Goal: Participate in discussion: Engage in conversation with other users on a specific topic

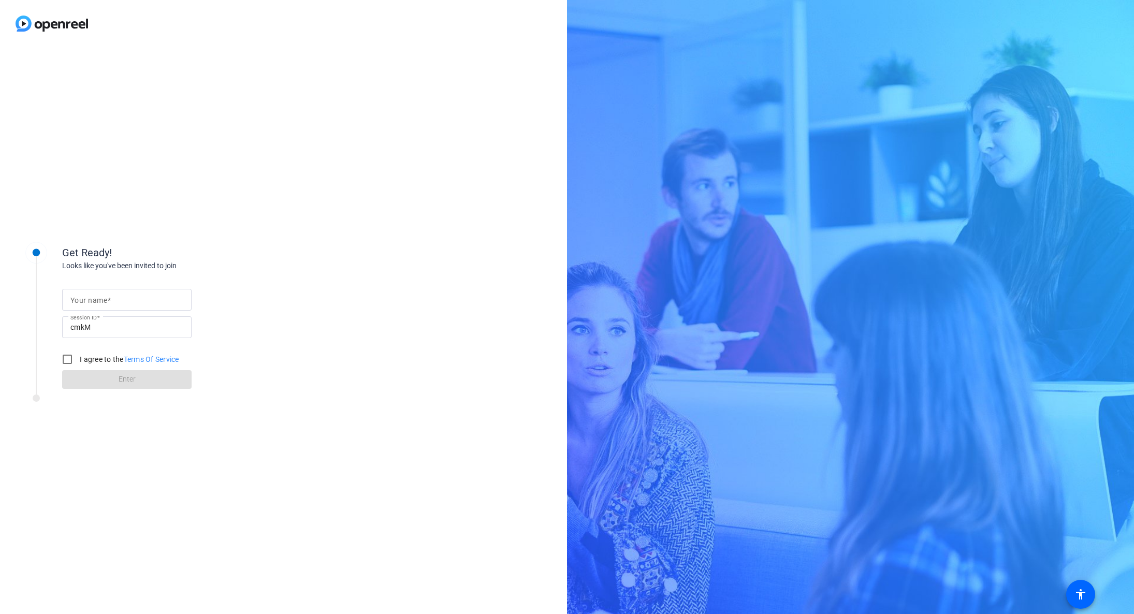
click at [103, 289] on div at bounding box center [126, 300] width 113 height 22
drag, startPoint x: 100, startPoint y: 297, endPoint x: 95, endPoint y: 303, distance: 8.8
click at [100, 297] on input "Your name" at bounding box center [126, 299] width 113 height 12
type input "[PERSON_NAME]"
click at [62, 360] on input "I agree to the Terms Of Service" at bounding box center [67, 359] width 21 height 21
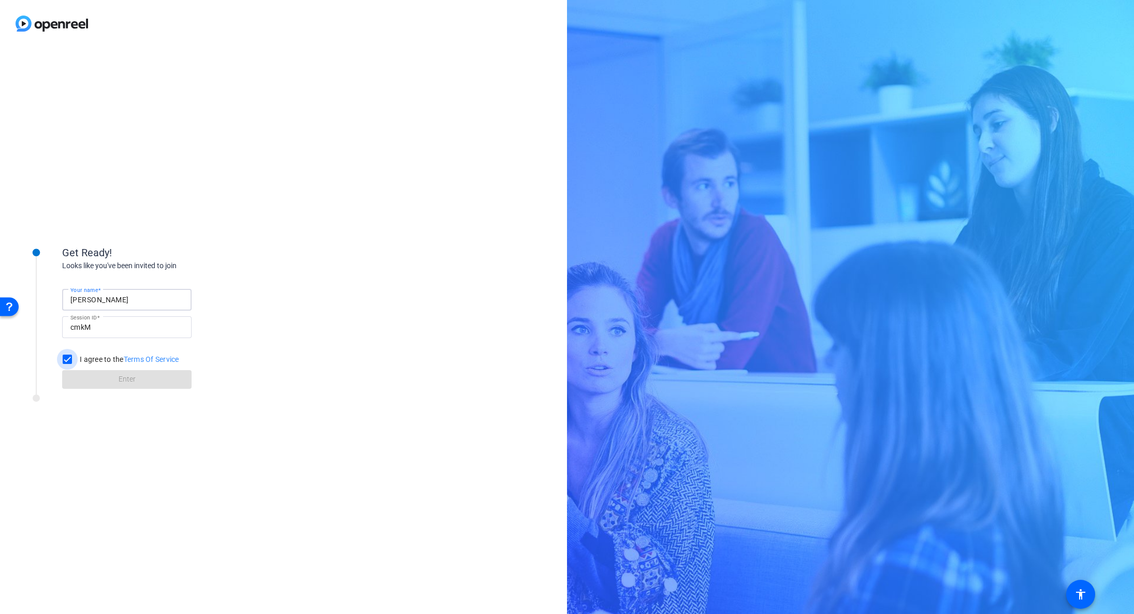
checkbox input "true"
click at [130, 376] on span "Enter" at bounding box center [127, 379] width 17 height 11
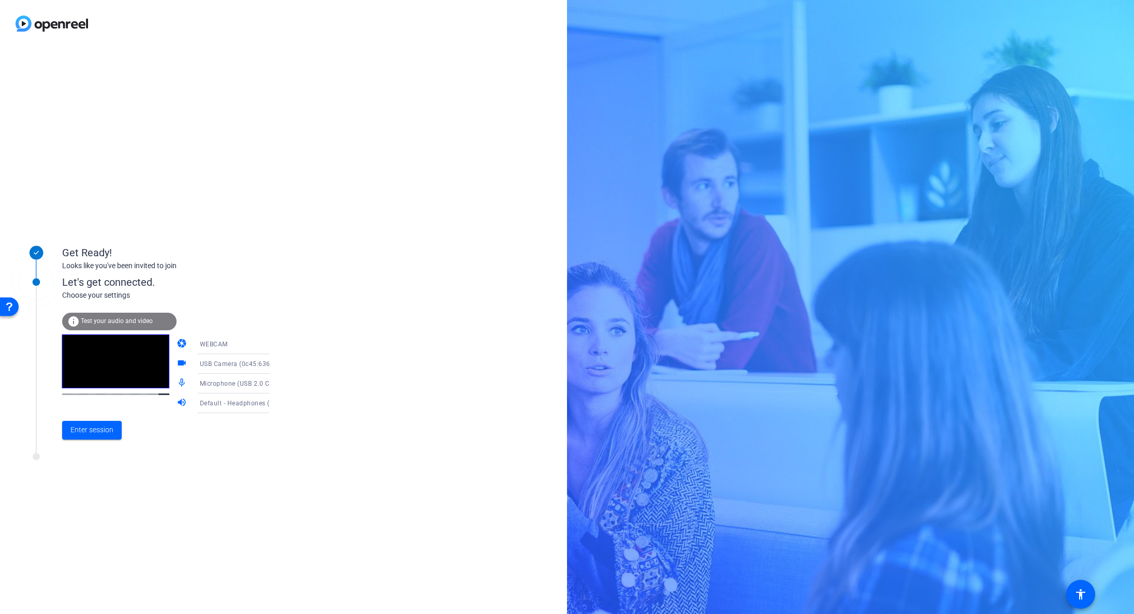
click at [343, 334] on div "Get Ready! Looks like you've been invited to join Let's get connected. Choose y…" at bounding box center [283, 330] width 567 height 567
click at [89, 434] on span "Enter session" at bounding box center [91, 429] width 43 height 11
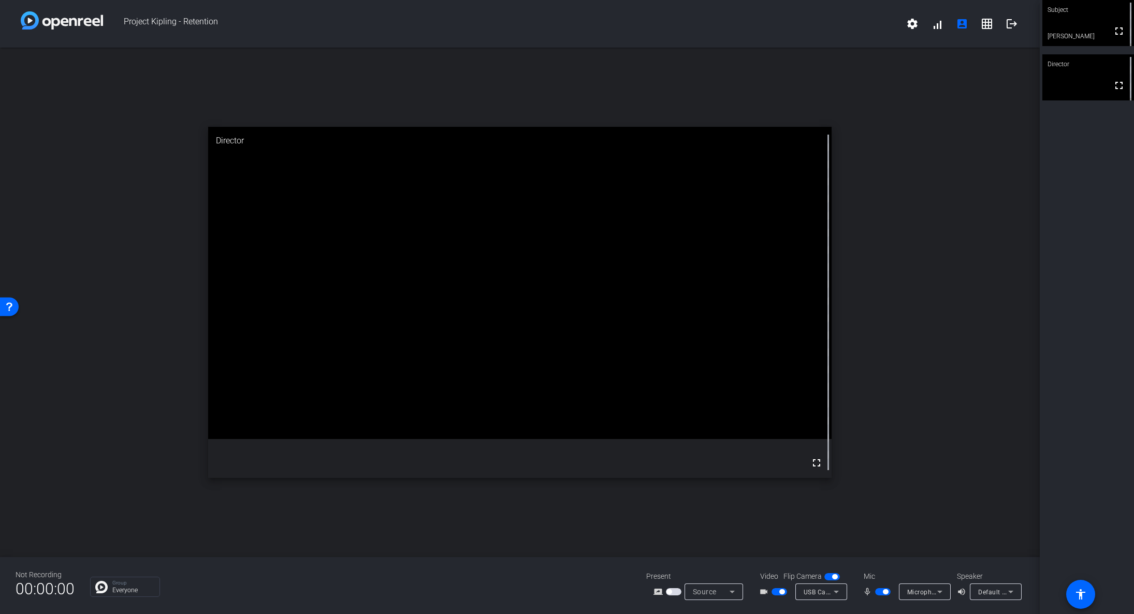
click at [696, 366] on video at bounding box center [520, 283] width 624 height 312
click at [936, 30] on span at bounding box center [936, 23] width 25 height 25
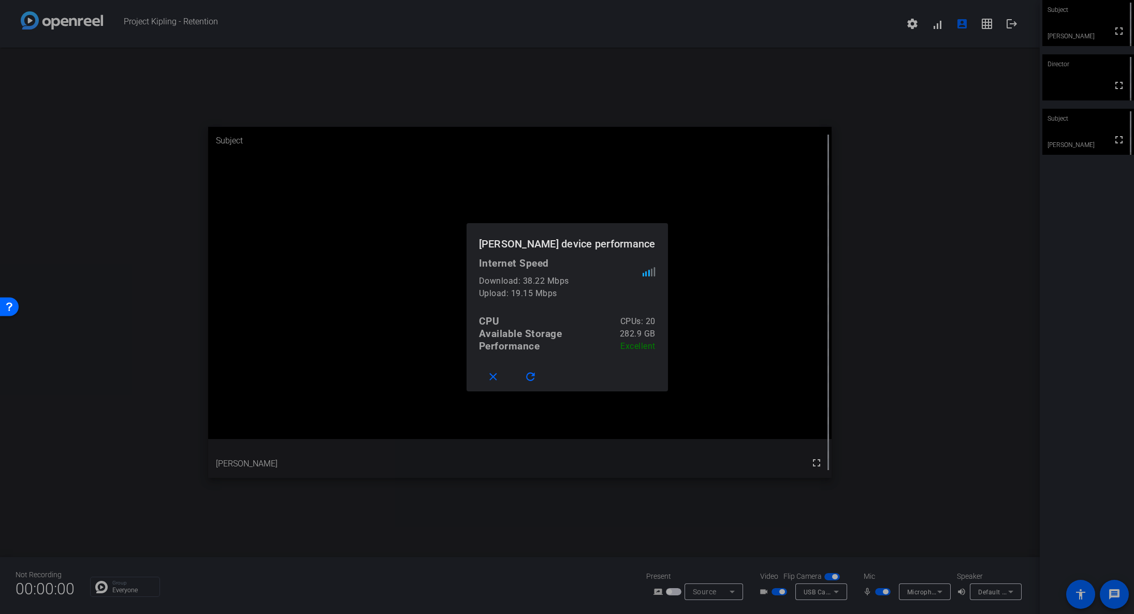
click at [894, 437] on div at bounding box center [567, 307] width 1134 height 614
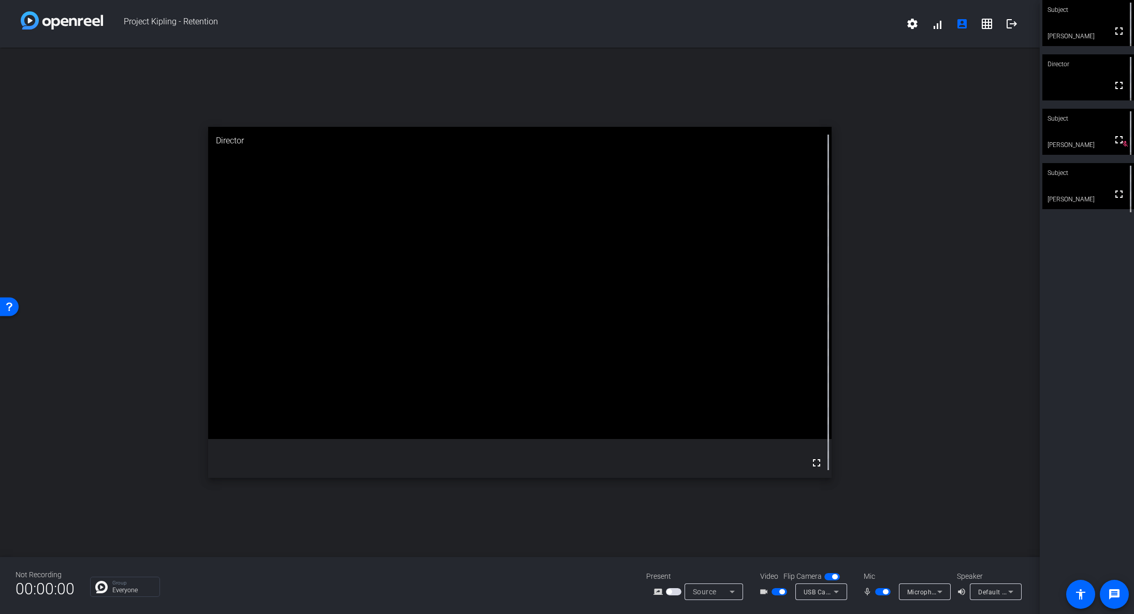
drag, startPoint x: 308, startPoint y: 33, endPoint x: 356, endPoint y: 35, distance: 47.7
click at [308, 33] on span "Project Kipling - Retention" at bounding box center [501, 23] width 797 height 25
click at [1089, 192] on video at bounding box center [1088, 186] width 92 height 46
click at [854, 333] on div "open_in_new Subject fullscreen [PERSON_NAME]" at bounding box center [519, 302] width 1039 height 509
click at [904, 478] on div "open_in_new Subject fullscreen [PERSON_NAME]" at bounding box center [519, 302] width 1039 height 509
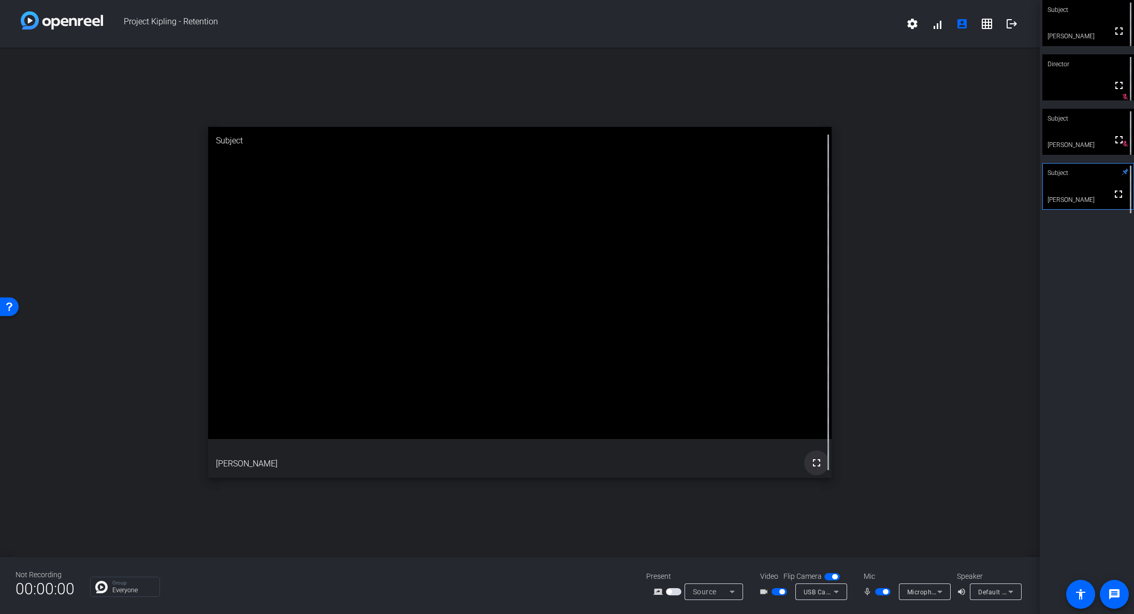
click at [821, 466] on mat-icon "fullscreen" at bounding box center [816, 463] width 12 height 12
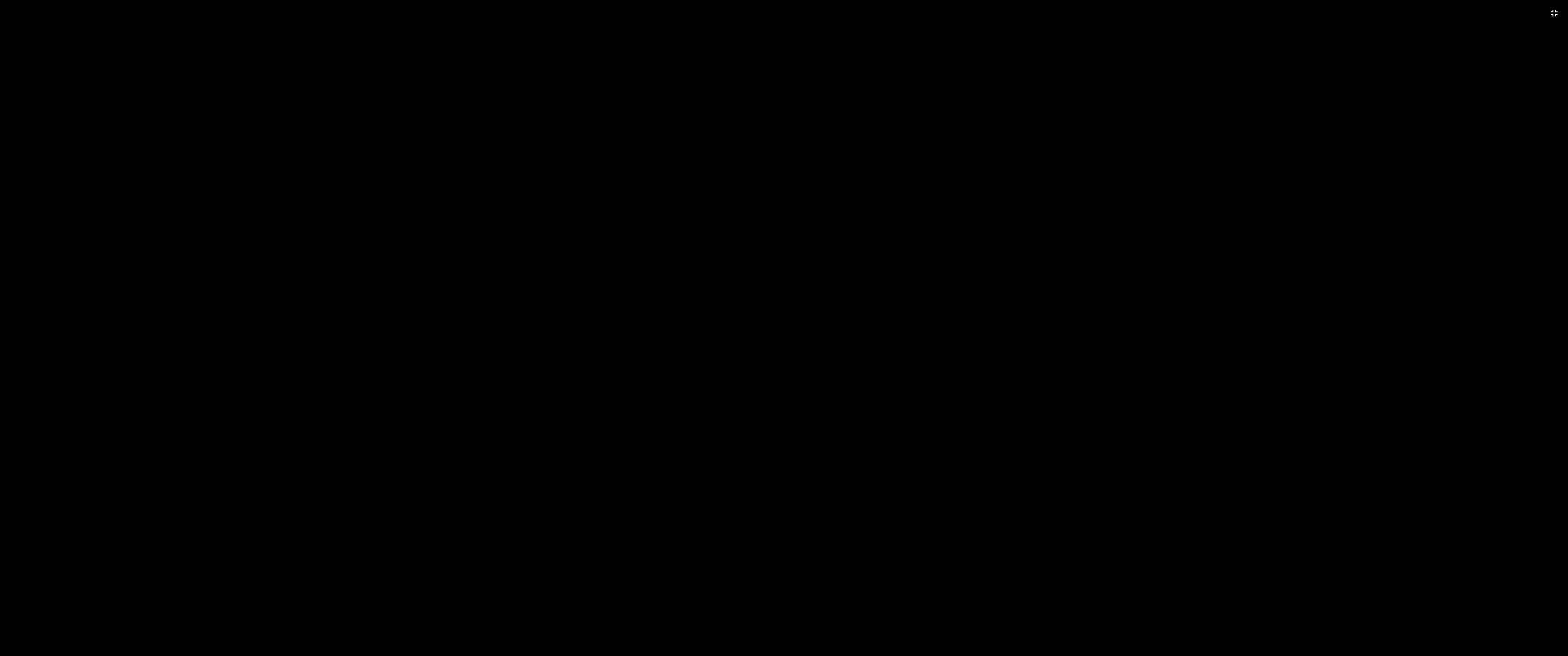
click at [997, 470] on video at bounding box center [784, 328] width 1568 height 656
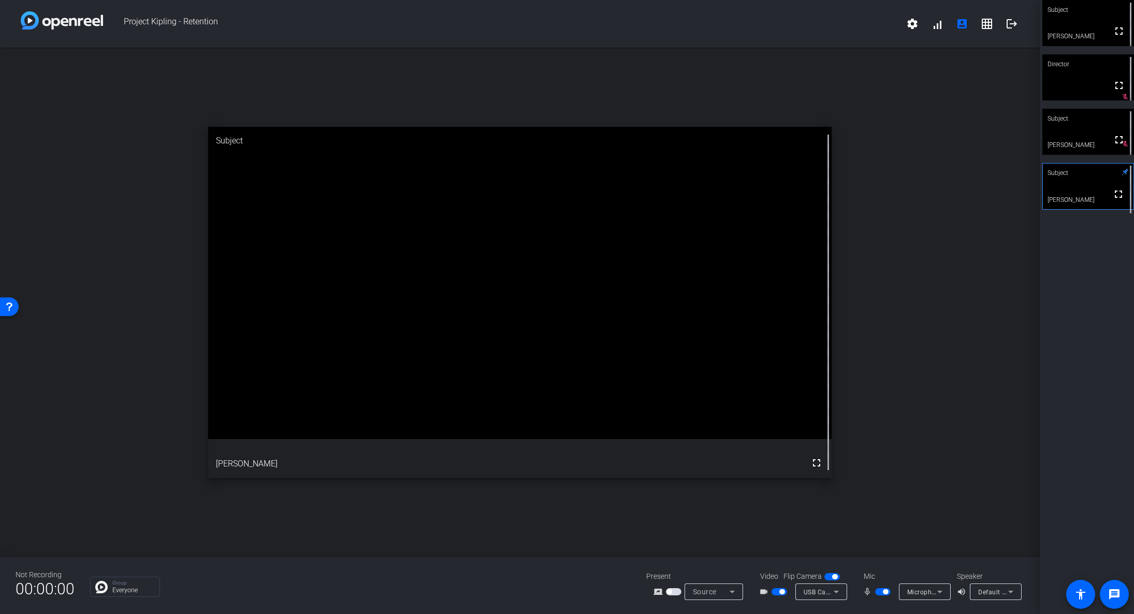
click at [956, 299] on div "open_in_new Subject fullscreen [PERSON_NAME]" at bounding box center [519, 302] width 1039 height 509
click at [946, 312] on div "open_in_new Subject fullscreen [PERSON_NAME]" at bounding box center [519, 302] width 1039 height 509
click at [958, 170] on div "open_in_new Subject fullscreen [PERSON_NAME]" at bounding box center [519, 302] width 1039 height 509
click at [989, 25] on mat-icon "grid_on" at bounding box center [986, 24] width 12 height 12
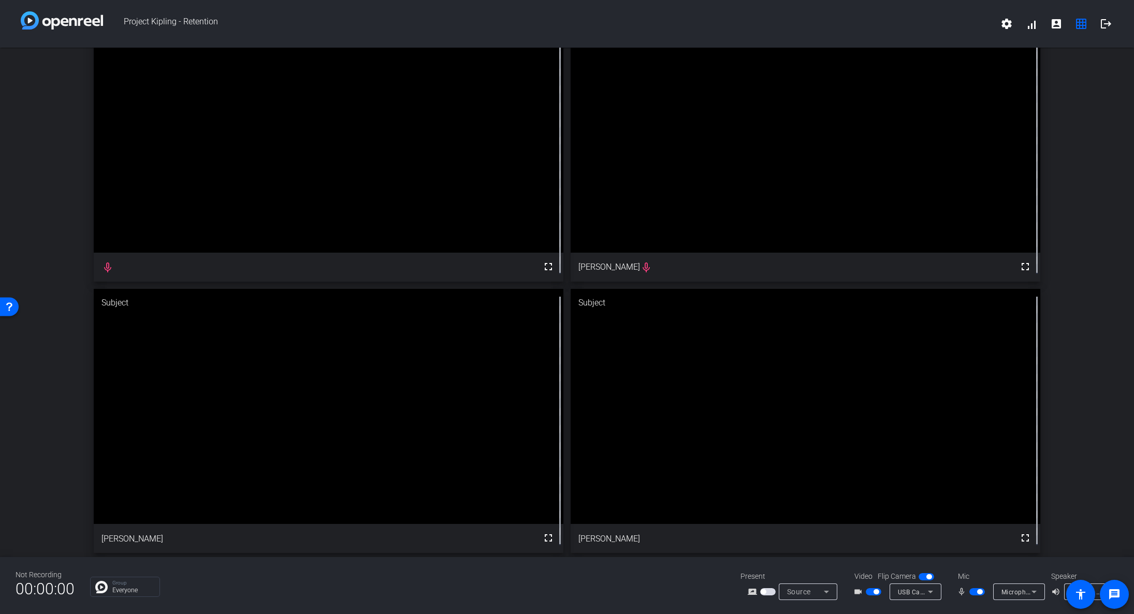
scroll to position [39, 0]
click at [1078, 271] on div "Director fullscreen mic_none Subject fullscreen [PERSON_NAME] mic_none Subject …" at bounding box center [567, 284] width 1134 height 551
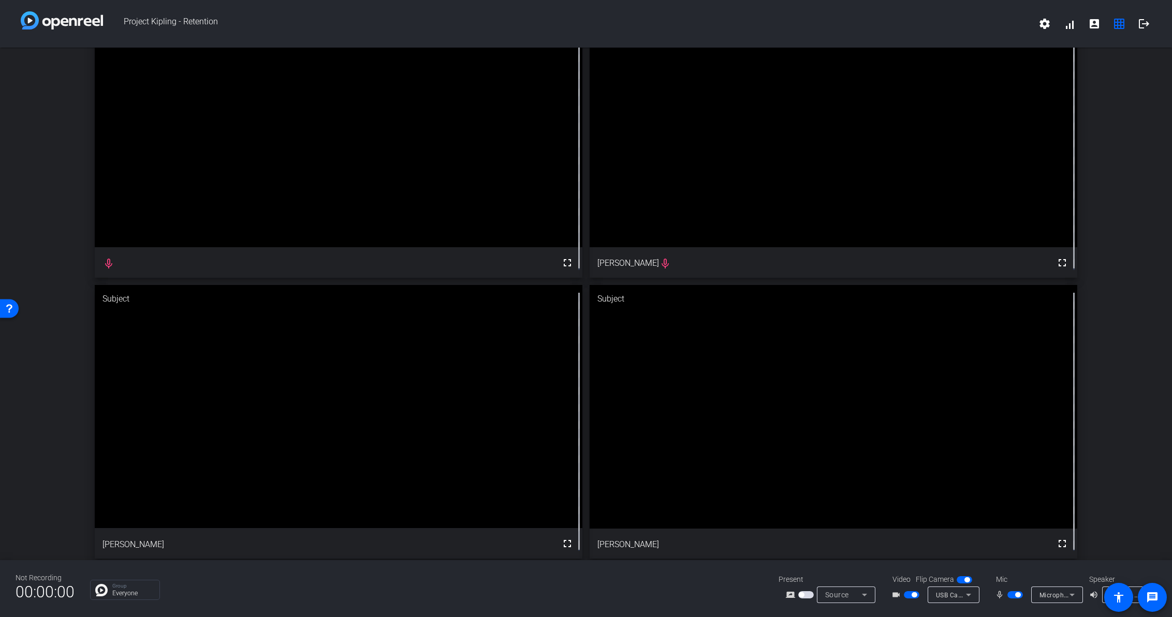
scroll to position [55, 0]
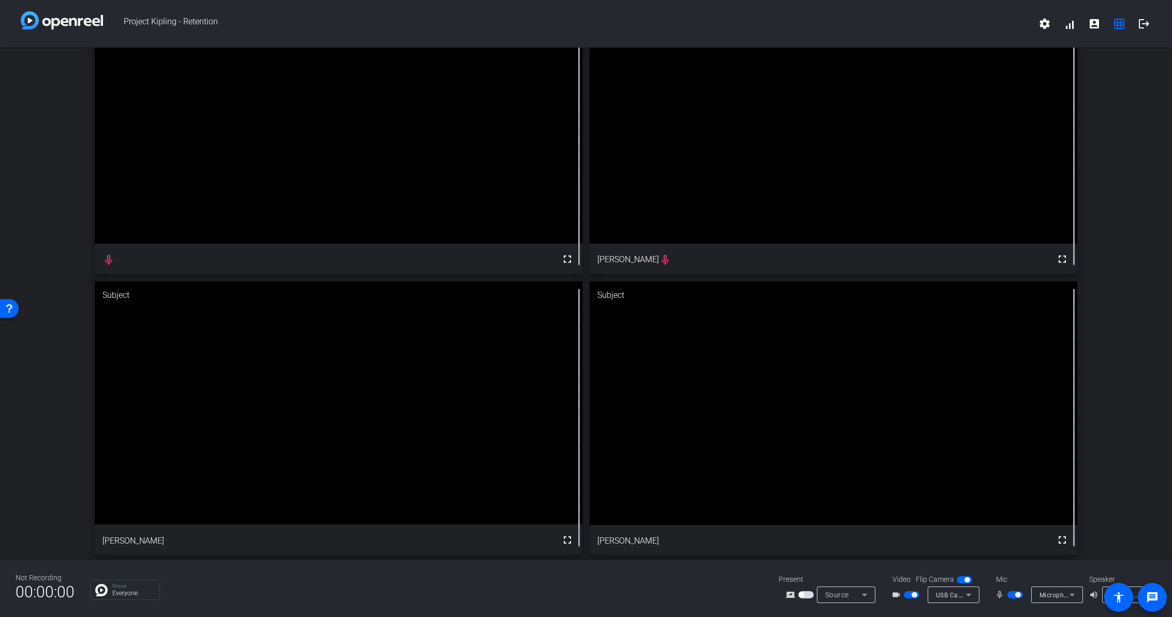
click at [1013, 594] on span "button" at bounding box center [1015, 595] width 16 height 7
click at [29, 453] on div "Director fullscreen mic_none Subject fullscreen [PERSON_NAME] mic_none Subject …" at bounding box center [586, 277] width 1172 height 571
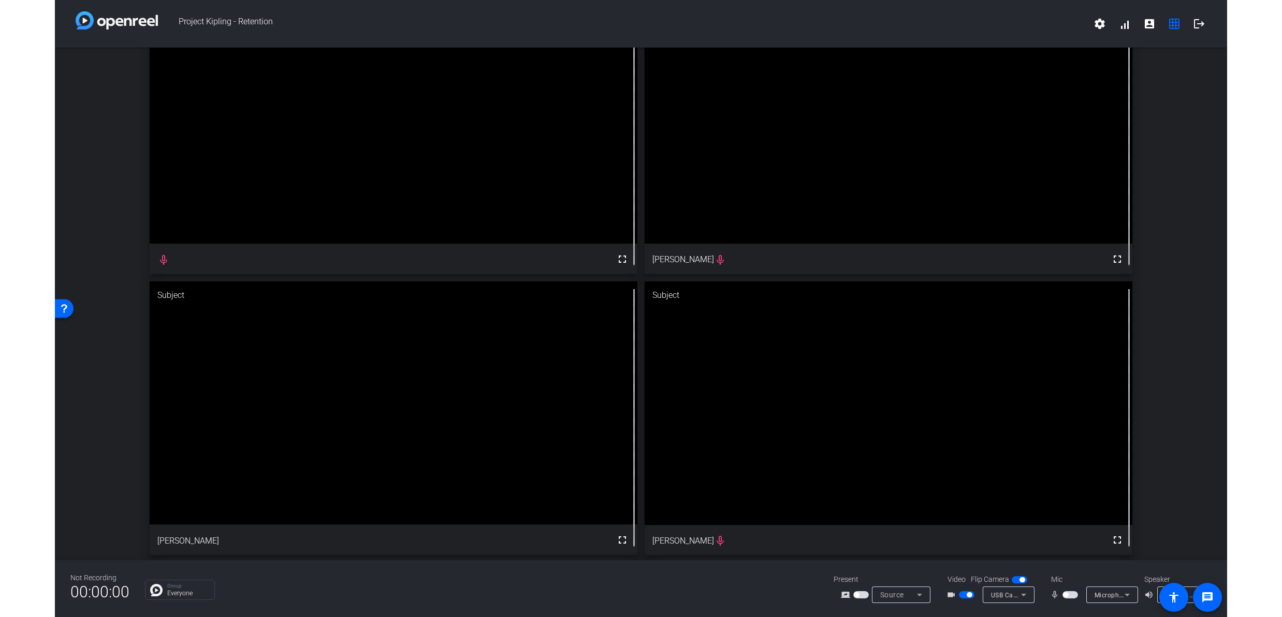
scroll to position [0, 0]
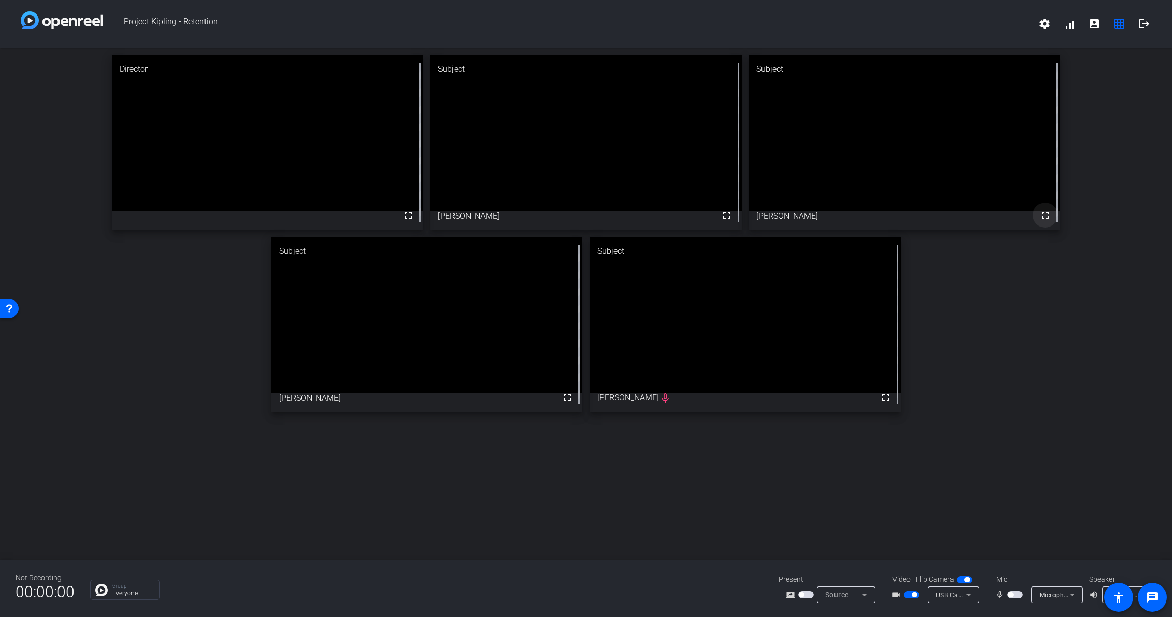
click at [1042, 222] on span at bounding box center [1045, 215] width 25 height 25
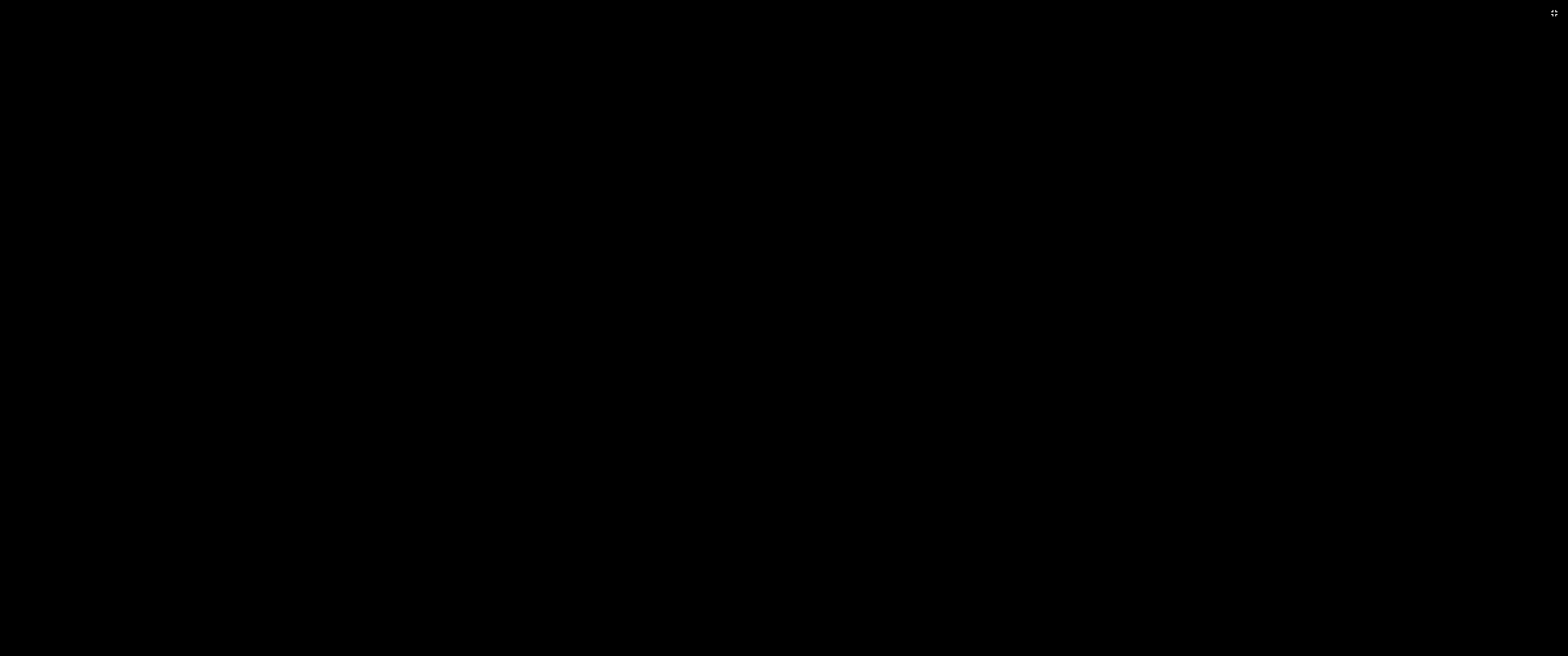
click at [997, 269] on video at bounding box center [784, 328] width 1568 height 656
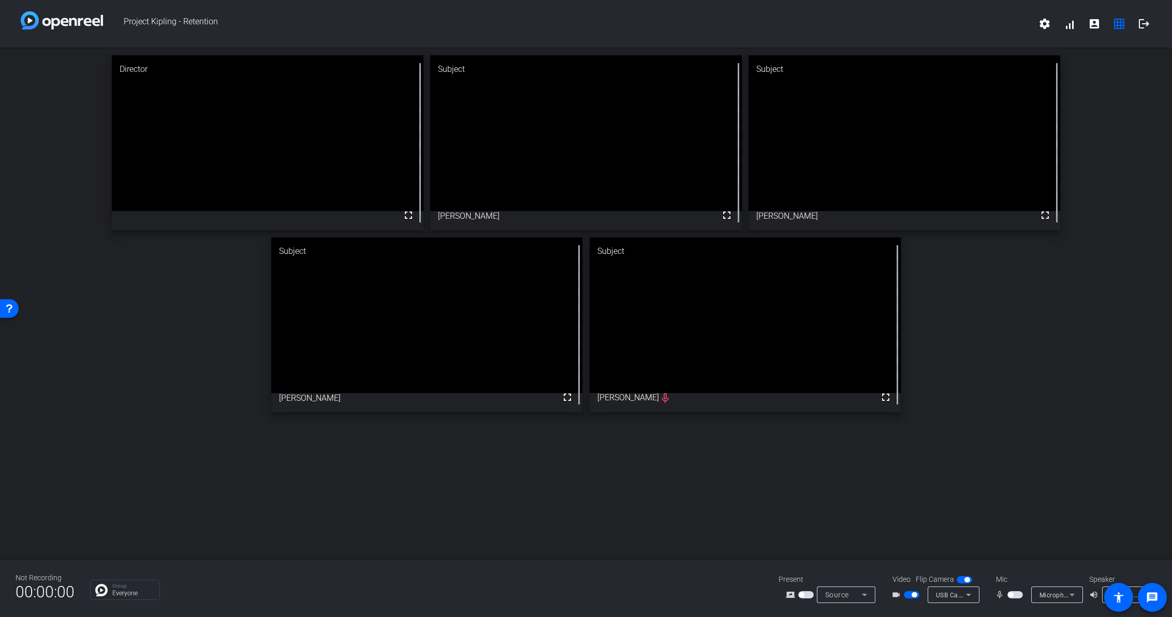
click at [953, 599] on span "USB Camera (0c45:636b)" at bounding box center [974, 595] width 77 height 8
drag, startPoint x: 863, startPoint y: 561, endPoint x: 966, endPoint y: 582, distance: 105.2
click at [863, 562] on div at bounding box center [586, 308] width 1172 height 617
click at [967, 599] on icon at bounding box center [968, 595] width 12 height 12
click at [967, 599] on div at bounding box center [586, 308] width 1172 height 617
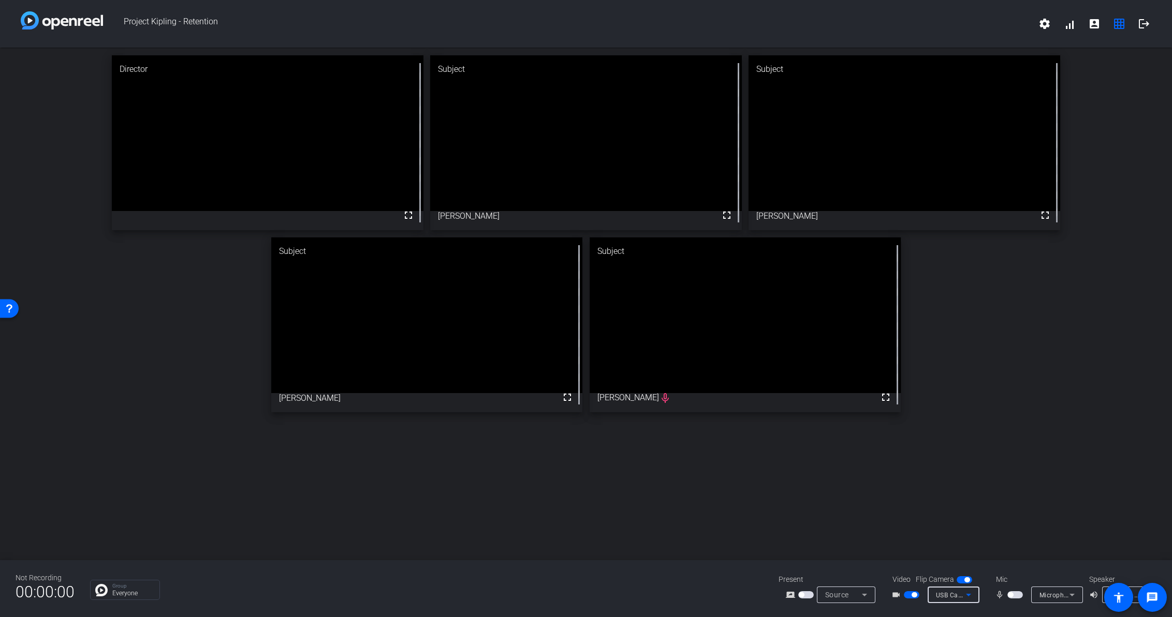
click at [966, 601] on icon at bounding box center [968, 595] width 12 height 12
click at [910, 555] on div at bounding box center [586, 308] width 1172 height 617
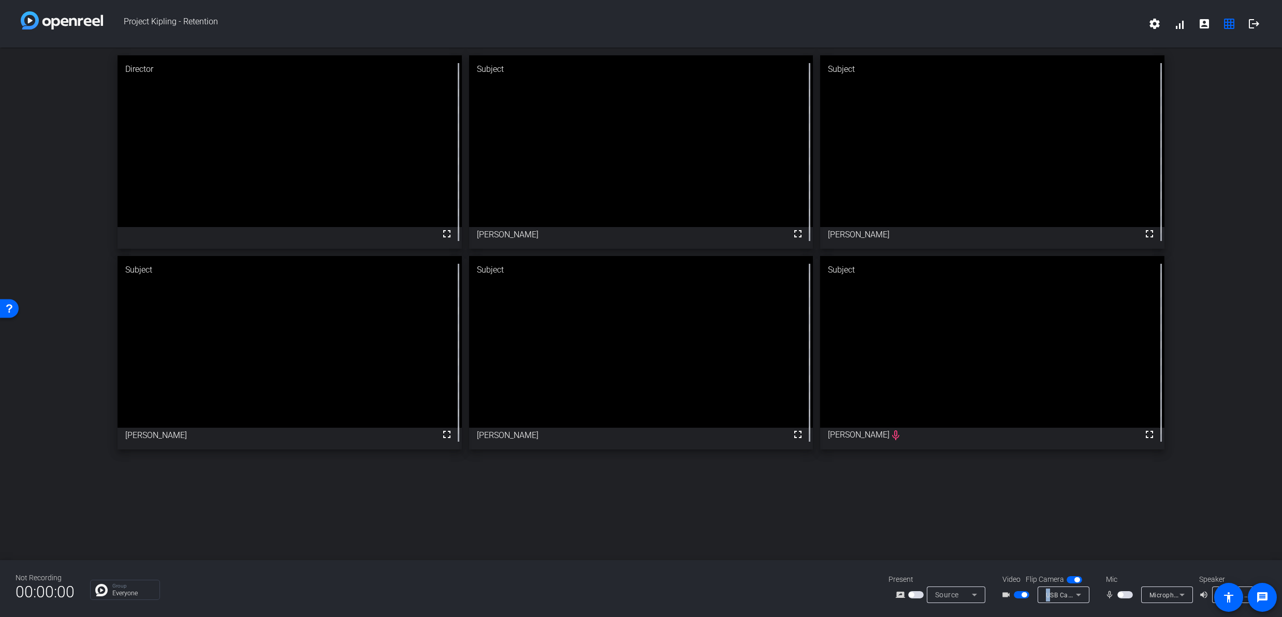
click at [1048, 597] on span "USB Camera (0c45:636b)" at bounding box center [1084, 595] width 77 height 8
click at [1133, 495] on div at bounding box center [641, 308] width 1282 height 617
click at [1126, 595] on span "button" at bounding box center [1125, 595] width 16 height 7
click at [1127, 596] on span "button" at bounding box center [1127, 595] width 5 height 5
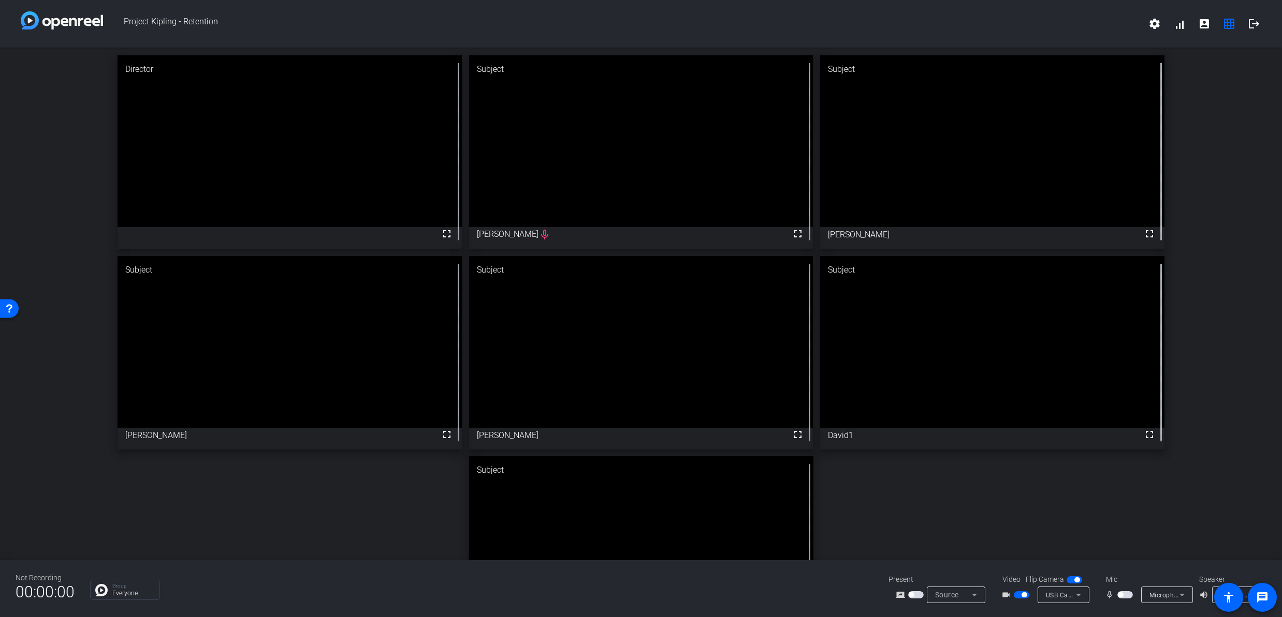
click at [1003, 221] on div "fullscreen" at bounding box center [992, 152] width 344 height 194
drag, startPoint x: 996, startPoint y: 317, endPoint x: 986, endPoint y: 349, distance: 34.2
click at [1038, 136] on div "fullscreen" at bounding box center [992, 152] width 344 height 194
click at [1133, 233] on mat-icon "fullscreen" at bounding box center [1149, 234] width 12 height 12
click at [312, 535] on div "Director fullscreen Subject fullscreen [PERSON_NAME] mic_none Subject fullscree…" at bounding box center [641, 353] width 1282 height 610
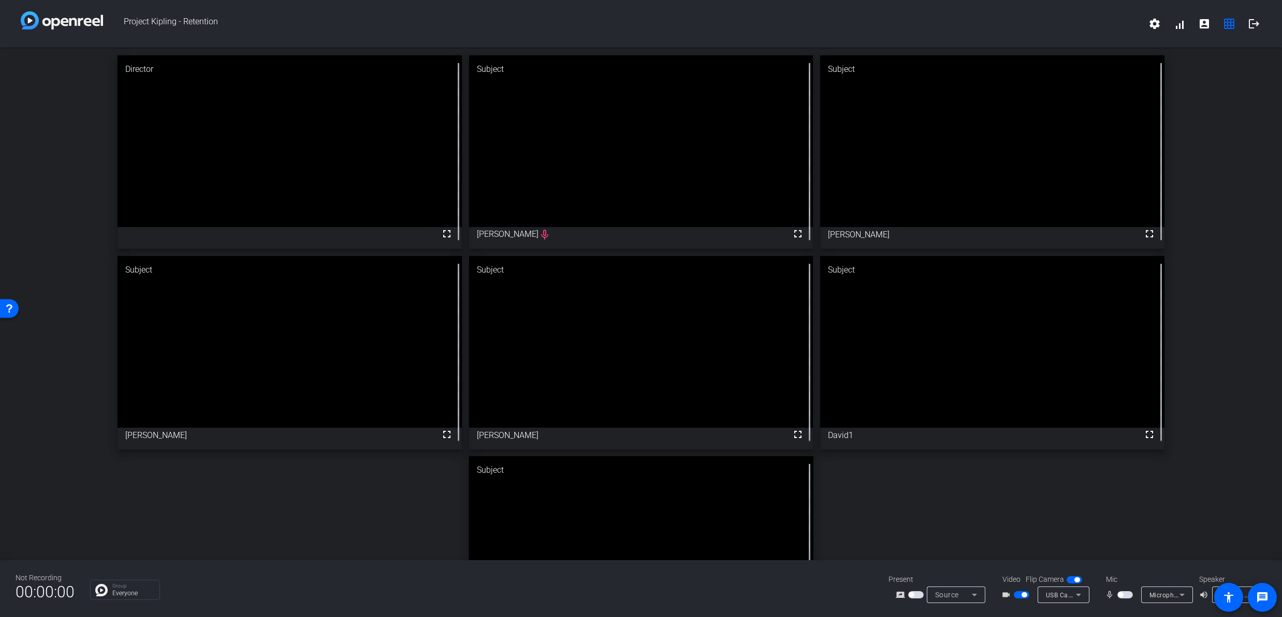
click at [255, 513] on div "Director fullscreen Subject fullscreen [PERSON_NAME] mic_none Subject fullscree…" at bounding box center [641, 353] width 1282 height 610
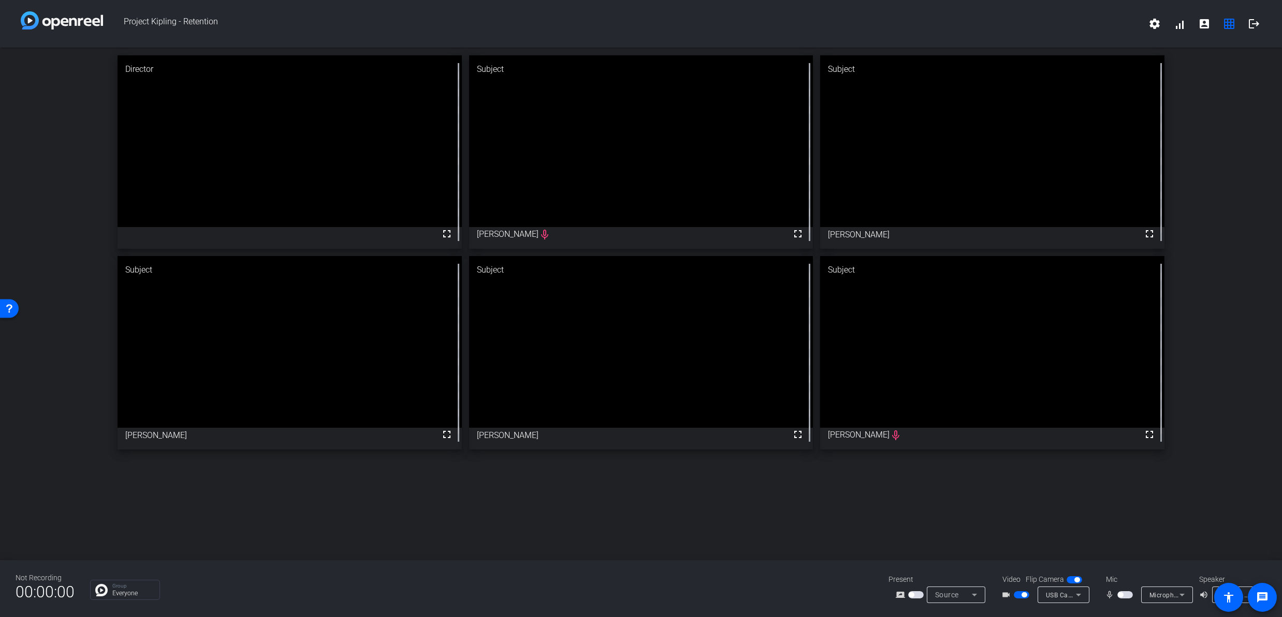
click at [1128, 595] on span "button" at bounding box center [1125, 595] width 16 height 7
click at [1086, 598] on div "USB Camera (0c45:636b)" at bounding box center [1063, 595] width 52 height 17
drag, startPoint x: 982, startPoint y: 564, endPoint x: 1054, endPoint y: 580, distance: 73.1
click at [983, 565] on div at bounding box center [641, 308] width 1282 height 617
click at [918, 598] on span "button" at bounding box center [916, 595] width 16 height 7
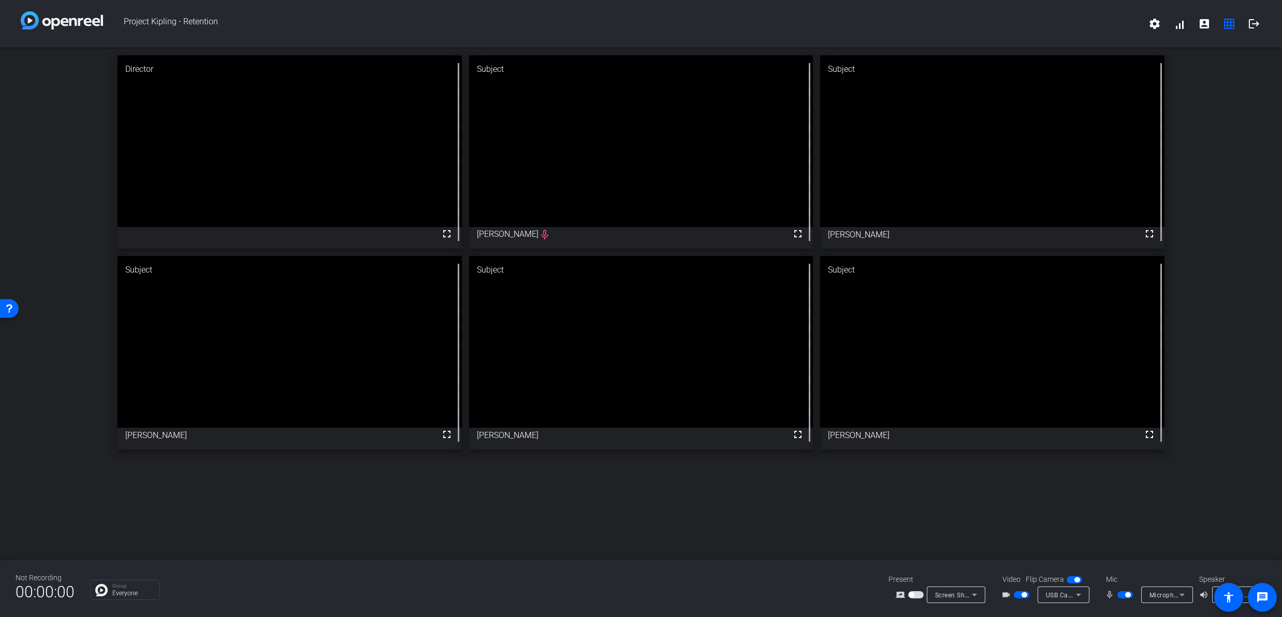
click at [1022, 597] on span "button" at bounding box center [1023, 595] width 5 height 5
click at [1022, 597] on span "button" at bounding box center [1021, 595] width 16 height 7
click at [1133, 31] on span at bounding box center [1154, 23] width 25 height 25
click at [1133, 31] on div at bounding box center [641, 308] width 1282 height 617
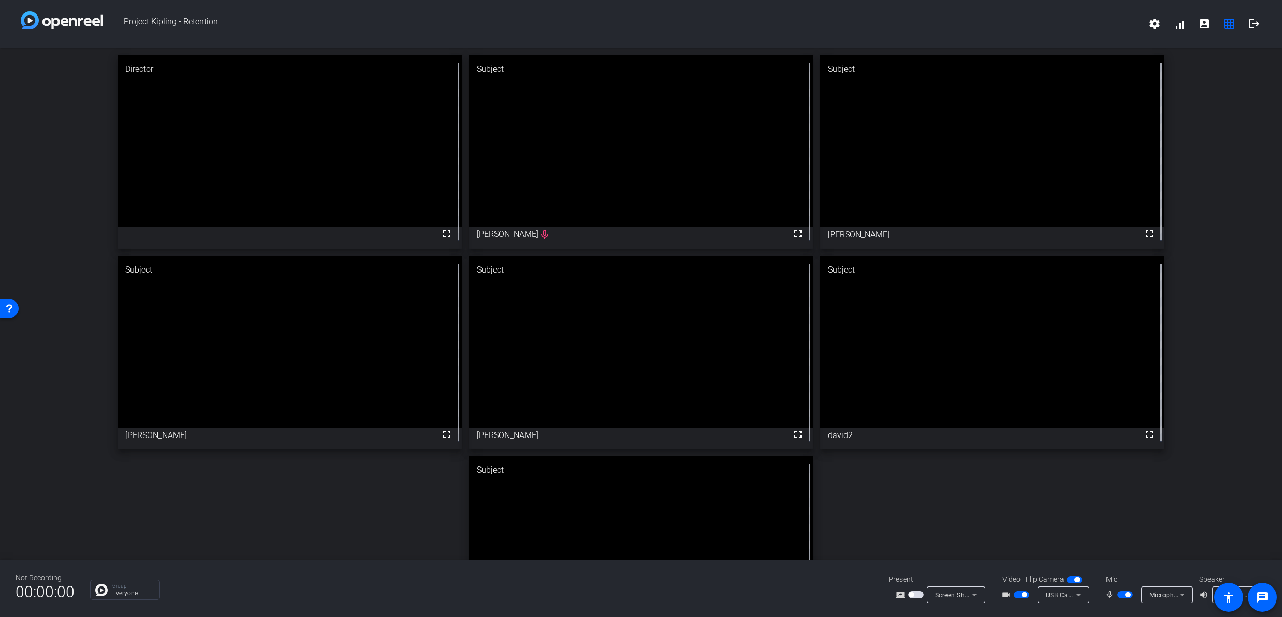
click at [120, 521] on div "Director fullscreen Subject fullscreen [PERSON_NAME] mic_none Subject fullscree…" at bounding box center [641, 353] width 1282 height 610
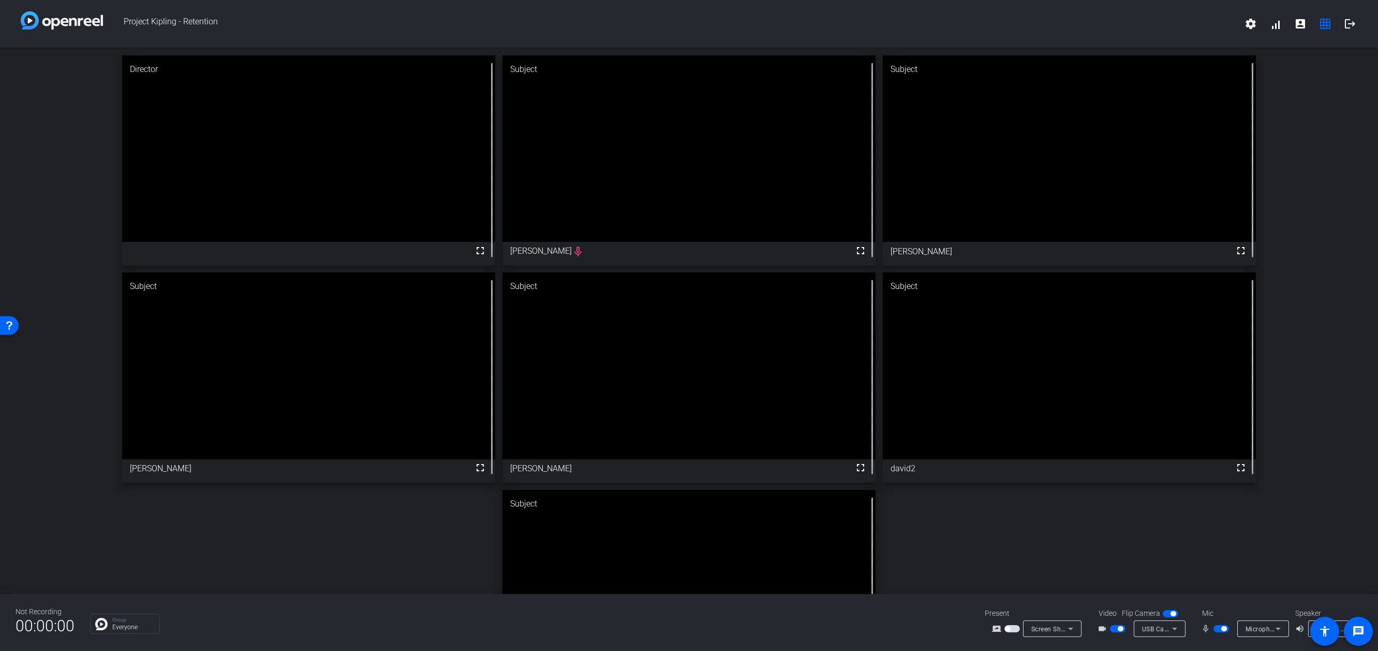
drag, startPoint x: 924, startPoint y: 314, endPoint x: 907, endPoint y: 319, distance: 18.0
click at [907, 319] on video at bounding box center [1069, 365] width 373 height 186
click at [900, 285] on div "Subject" at bounding box center [1069, 286] width 373 height 28
click at [1133, 461] on mat-icon "fullscreen" at bounding box center [1241, 467] width 12 height 12
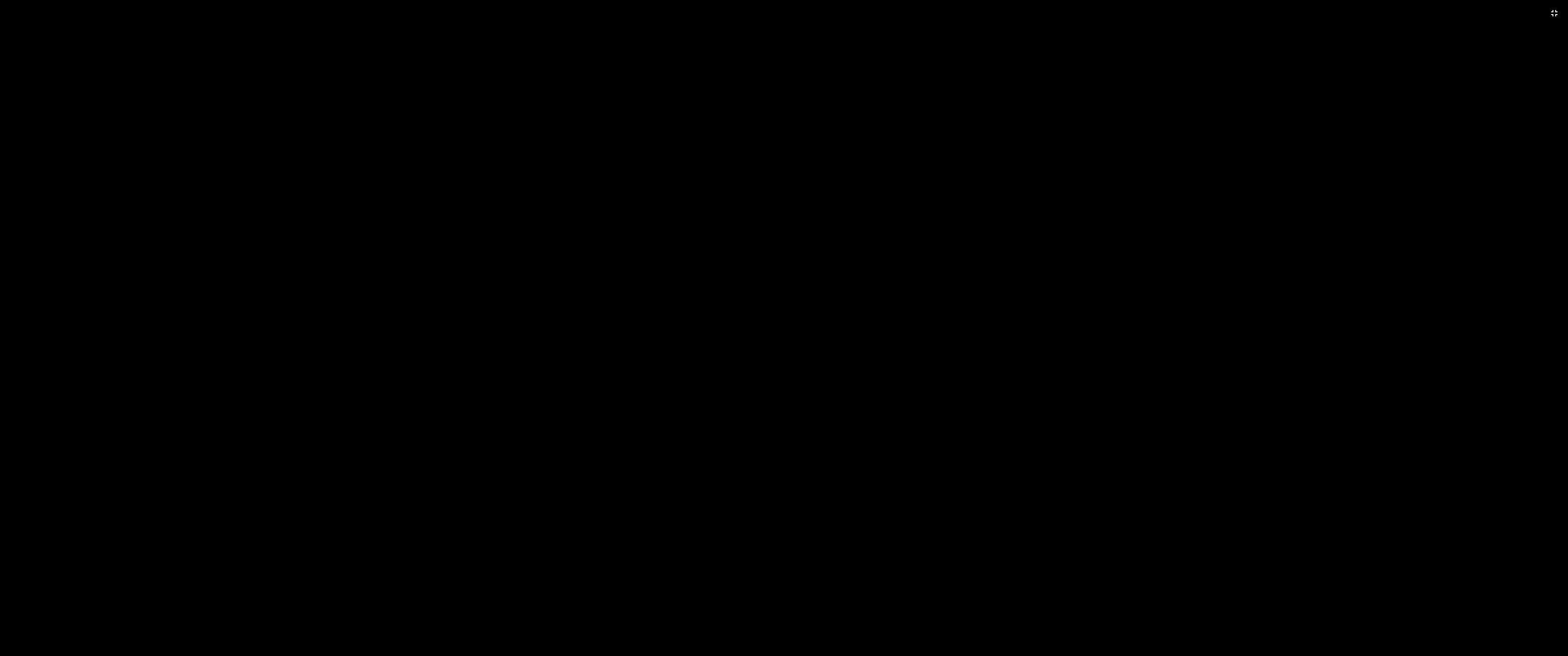
click at [997, 464] on video at bounding box center [784, 328] width 1568 height 656
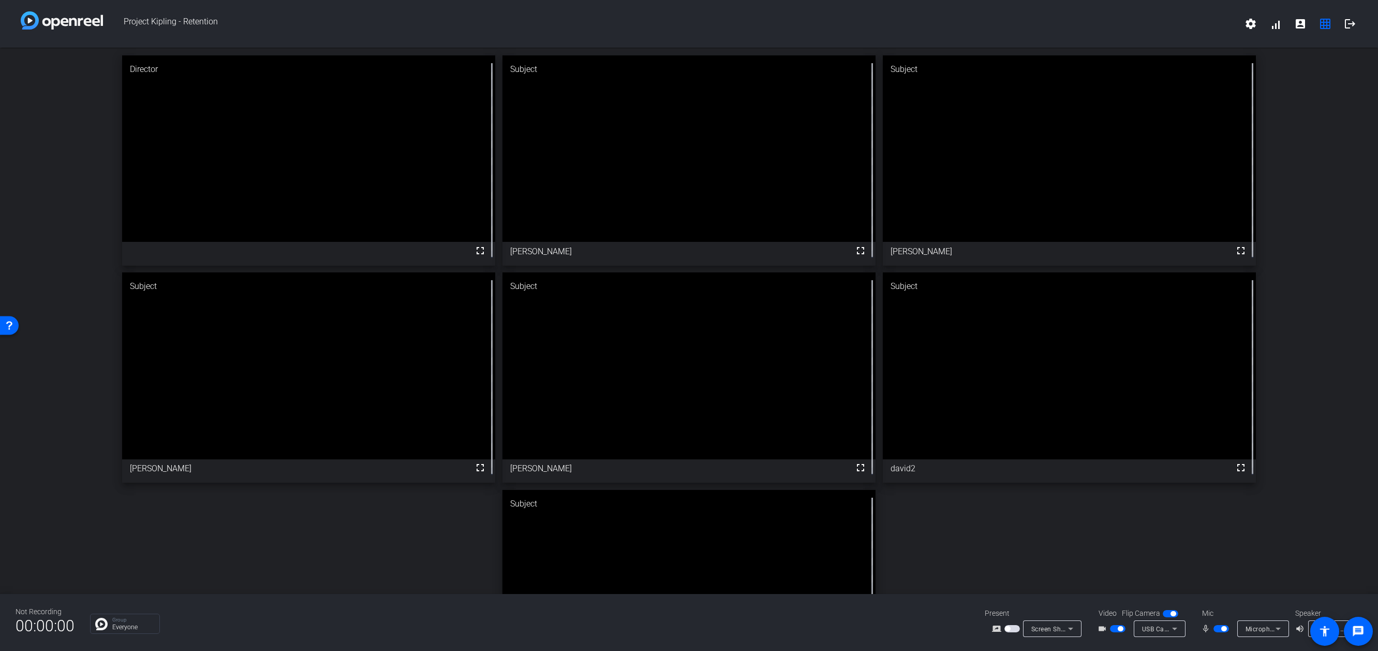
click at [1117, 526] on div "Director fullscreen Subject fullscreen [PERSON_NAME] Subject fullscreen [PERSON…" at bounding box center [689, 377] width 1378 height 659
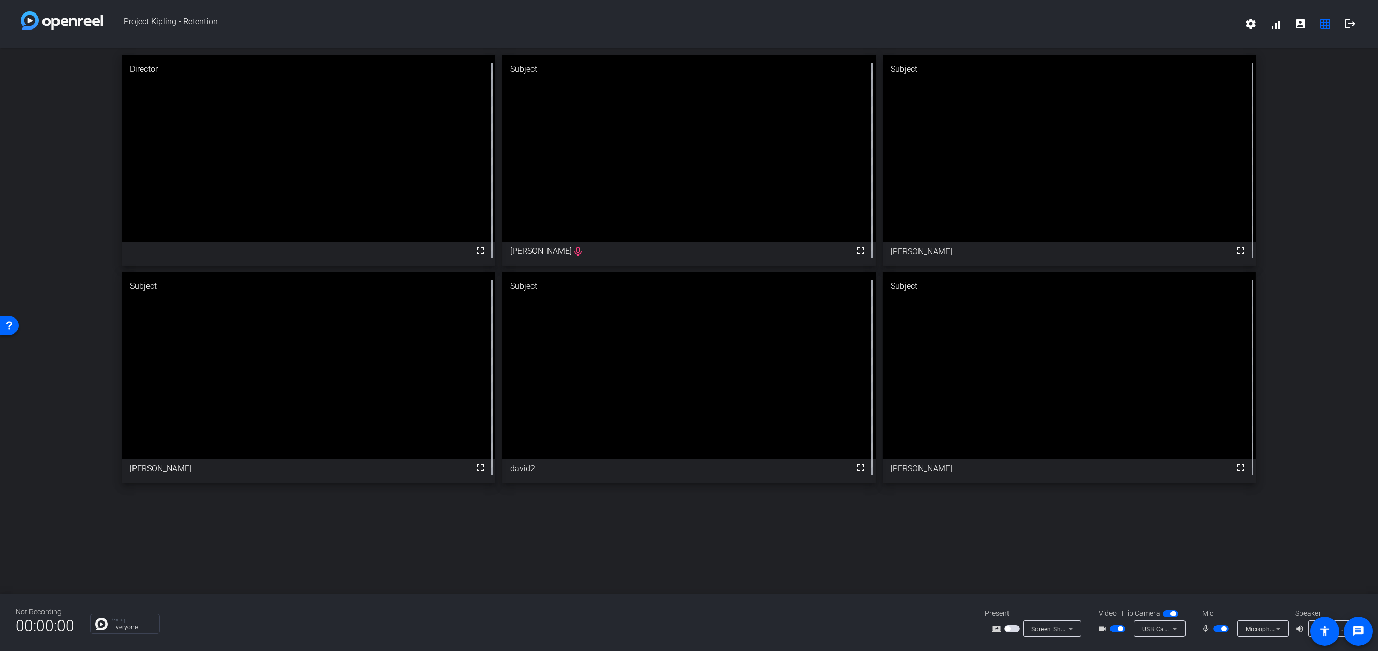
click at [339, 458] on video at bounding box center [308, 365] width 373 height 186
click at [270, 537] on div "Director fullscreen Subject fullscreen [PERSON_NAME] mic_none Subject fullscree…" at bounding box center [689, 321] width 1378 height 546
drag, startPoint x: 340, startPoint y: 409, endPoint x: 316, endPoint y: 432, distance: 33.3
click at [340, 409] on video at bounding box center [308, 365] width 373 height 186
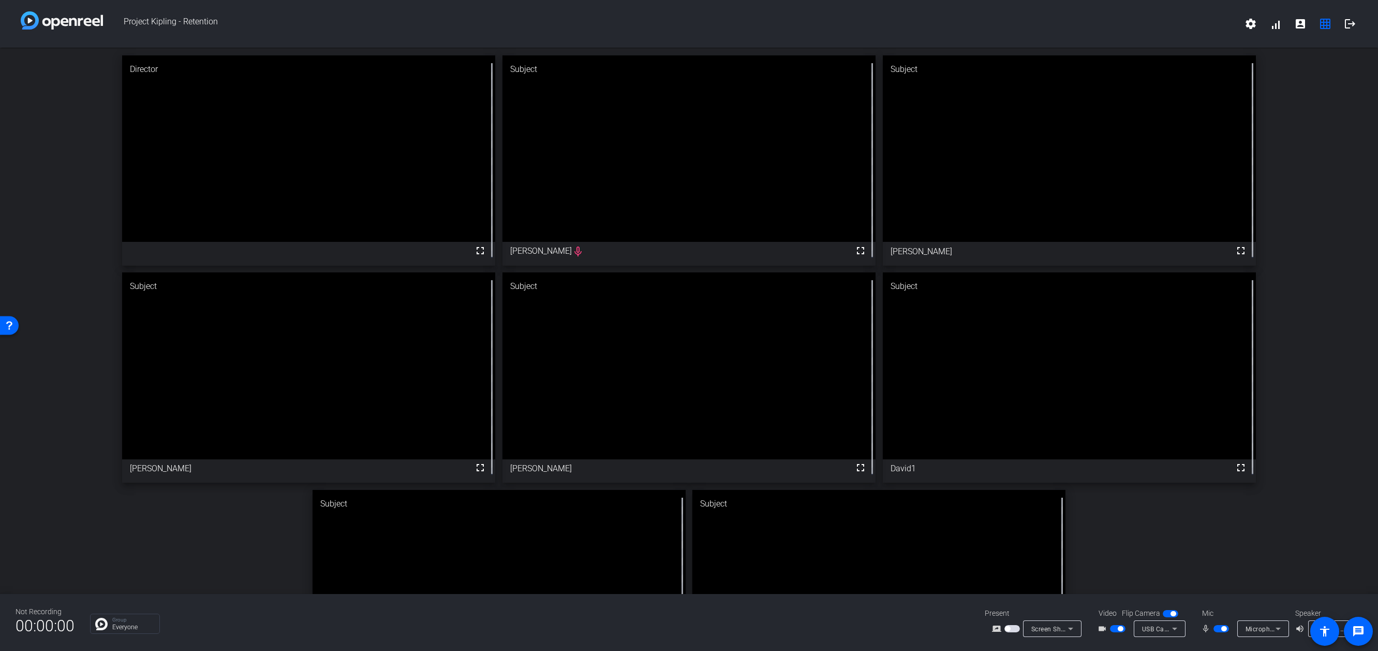
click at [394, 184] on video at bounding box center [308, 148] width 373 height 186
click at [1133, 613] on span "Microphone (USB 2.0 Camera) (0c45:636b)" at bounding box center [1311, 628] width 130 height 8
click at [1133, 580] on div at bounding box center [689, 325] width 1378 height 651
click at [1133, 613] on span "button" at bounding box center [1171, 613] width 16 height 7
click at [1133, 613] on span "button" at bounding box center [1166, 613] width 5 height 5
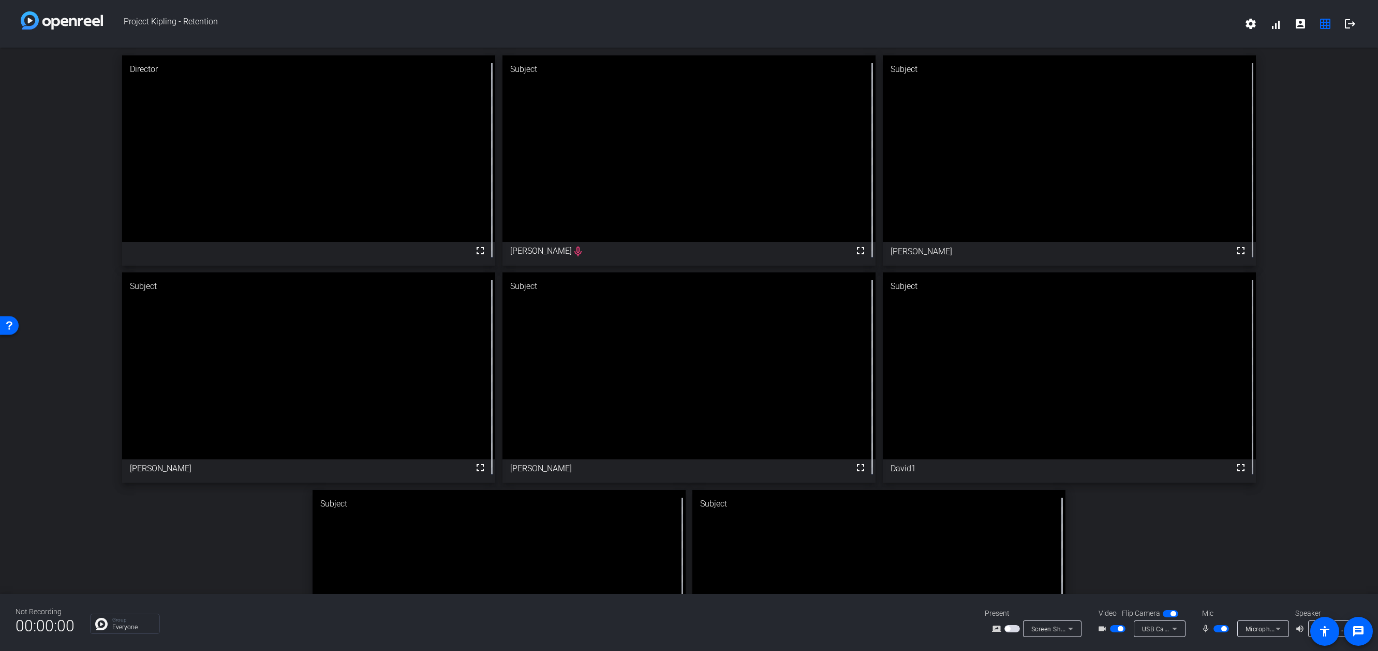
click at [1133, 613] on span "USB Camera (0c45:636b)" at bounding box center [1180, 628] width 77 height 8
click at [1133, 613] on div at bounding box center [689, 325] width 1378 height 651
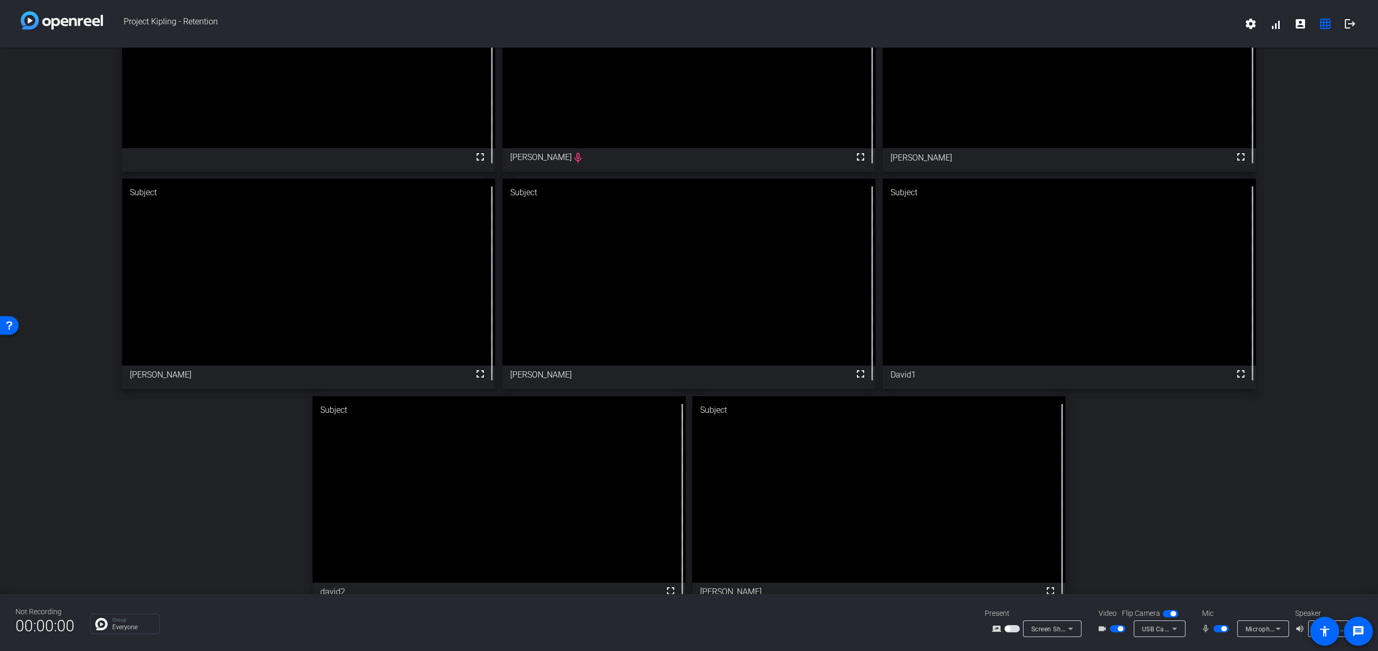
scroll to position [104, 0]
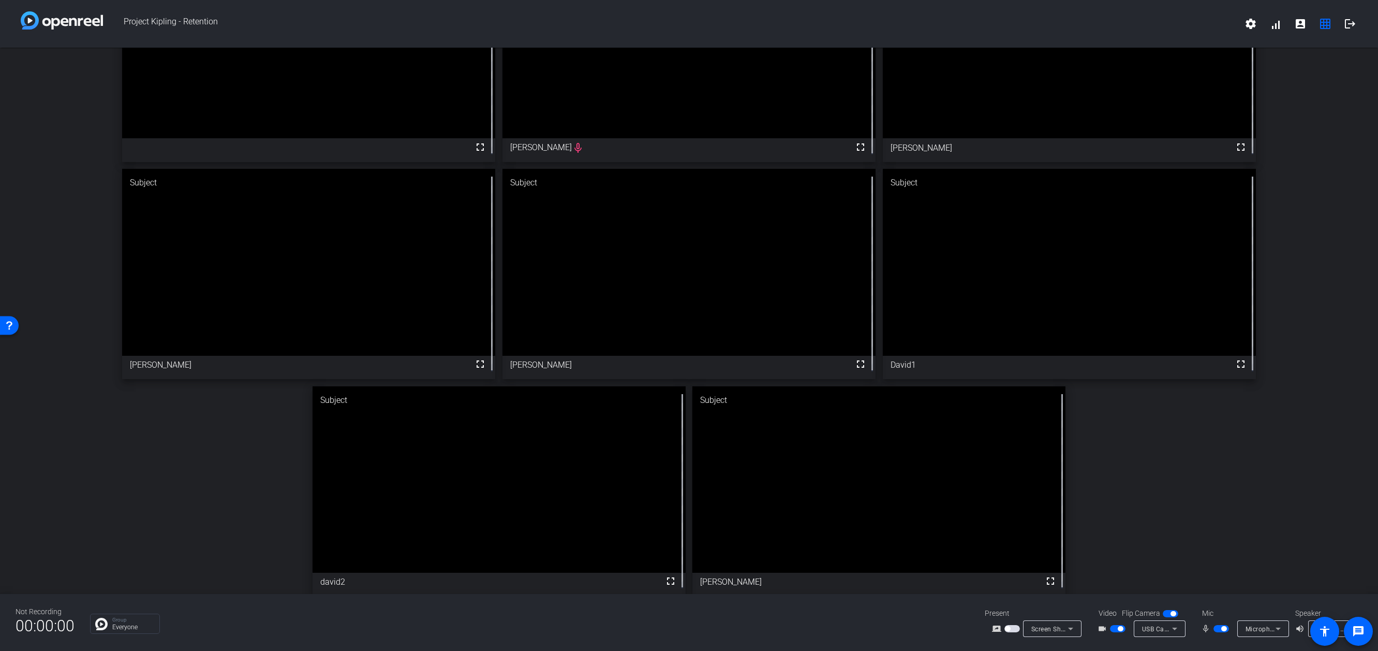
click at [282, 407] on div "Director fullscreen Subject fullscreen [PERSON_NAME] mic_none Subject fullscree…" at bounding box center [689, 273] width 1378 height 659
click at [889, 44] on div "Project Kipling - Retention settings signal_cellular_alt account_box grid_on lo…" at bounding box center [689, 24] width 1378 height 48
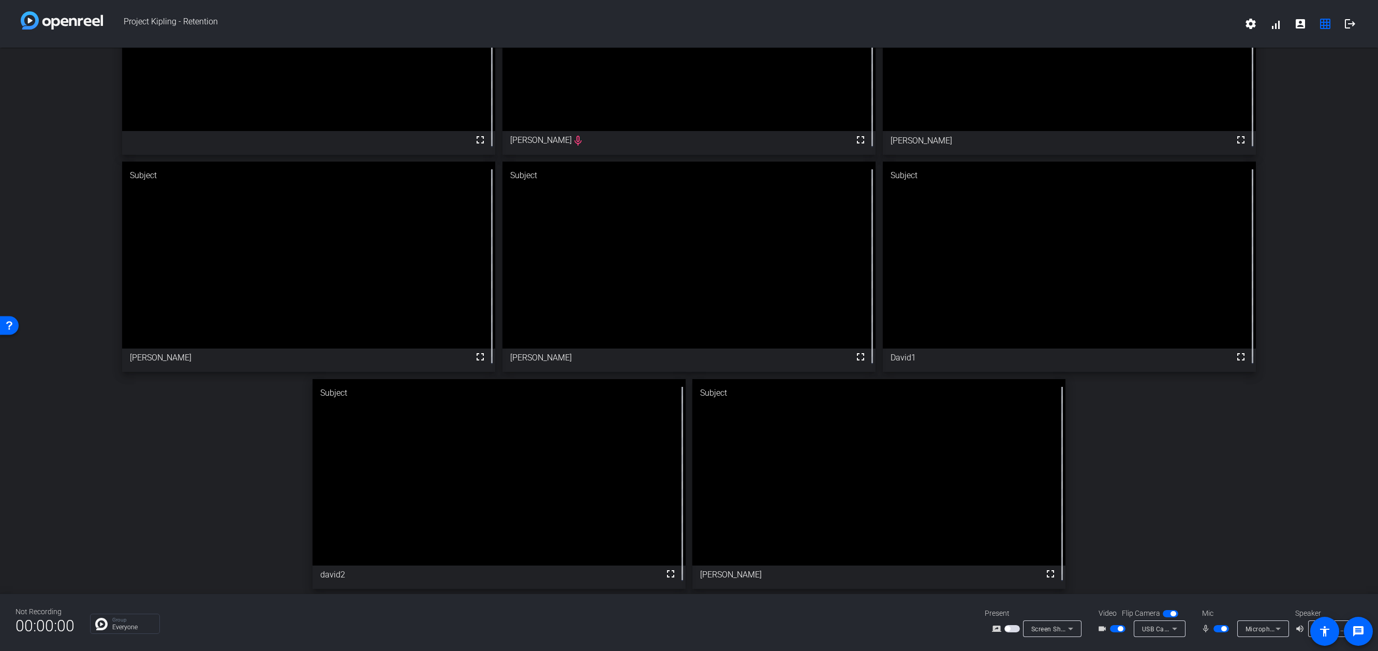
click at [336, 498] on video at bounding box center [499, 472] width 373 height 186
click at [214, 413] on div "Director fullscreen Subject fullscreen [PERSON_NAME] mic_none Subject fullscree…" at bounding box center [689, 266] width 1378 height 659
click at [206, 489] on div "Director fullscreen Subject fullscreen [PERSON_NAME] mic_none Subject fullscree…" at bounding box center [689, 266] width 1378 height 659
click at [187, 348] on video at bounding box center [308, 254] width 373 height 186
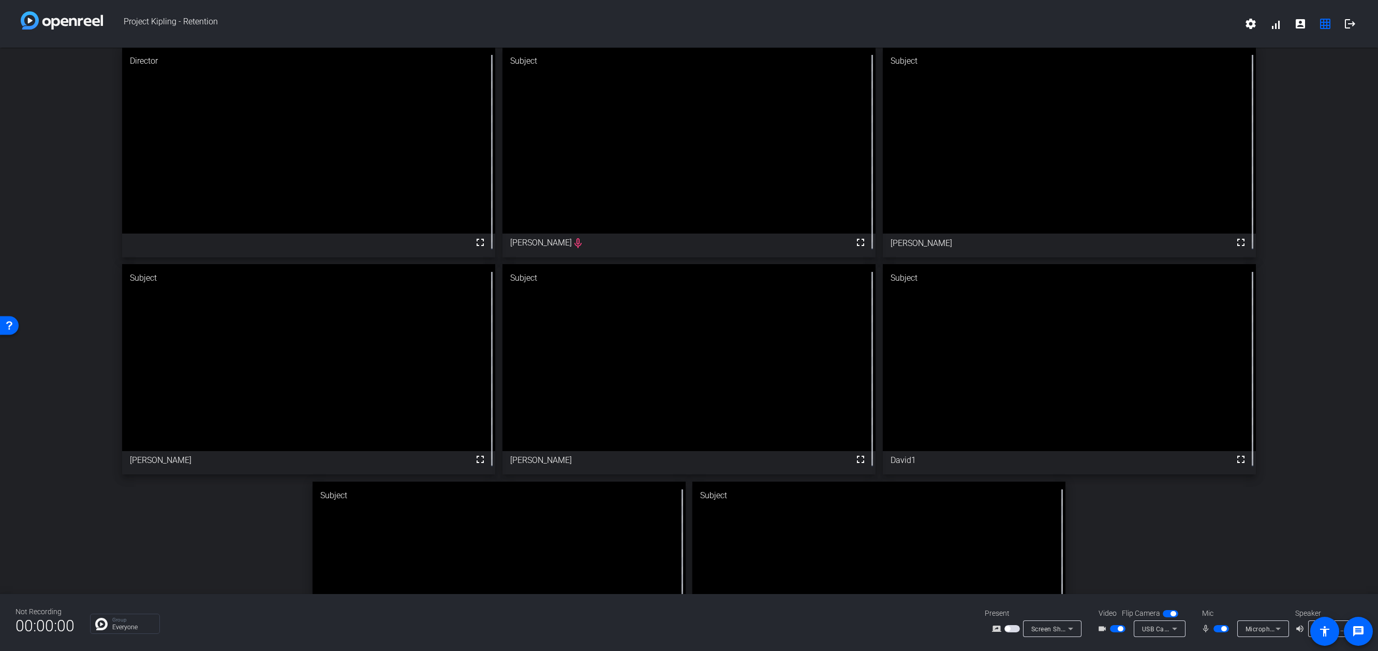
scroll to position [0, 0]
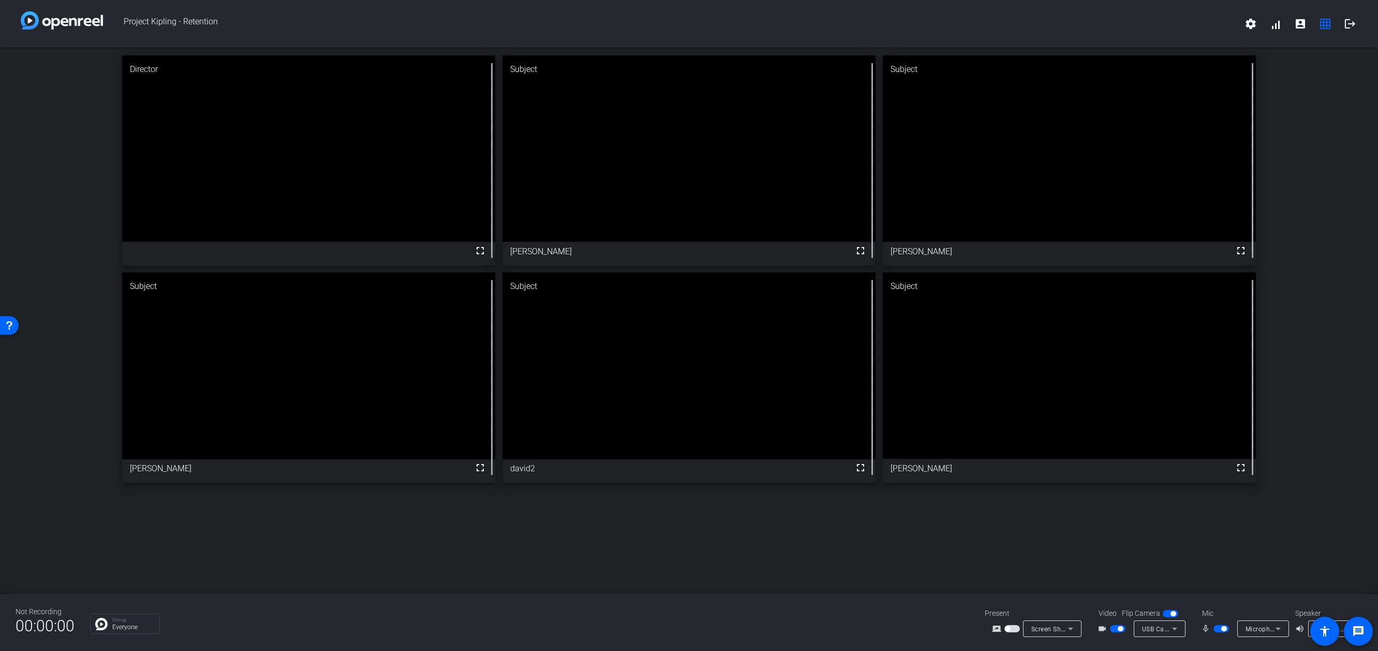
click at [406, 191] on video at bounding box center [308, 148] width 373 height 186
